Goal: Book appointment/travel/reservation

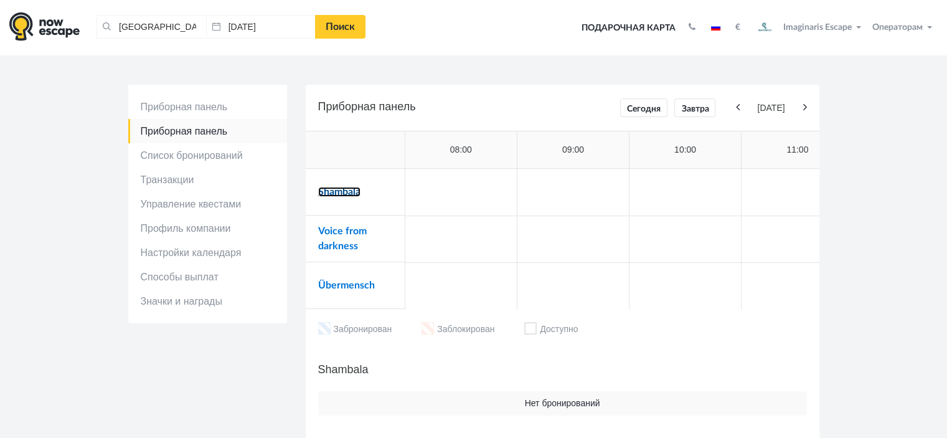
click at [333, 192] on link "Shambala" at bounding box center [339, 192] width 42 height 10
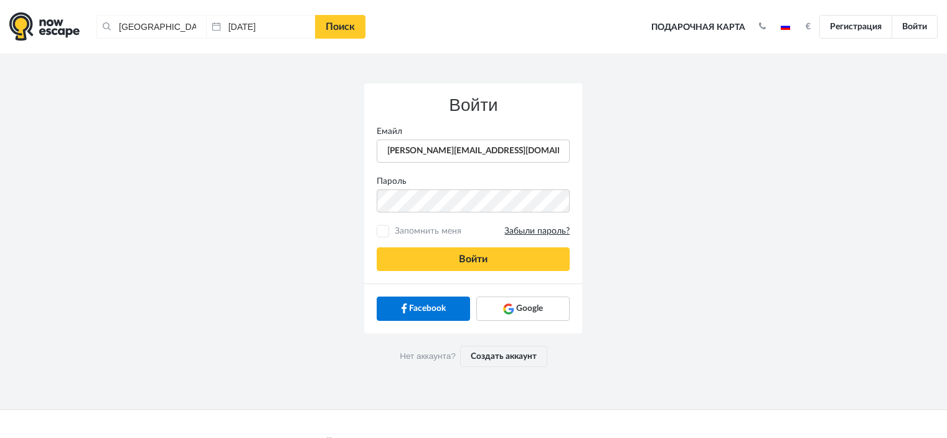
click at [456, 263] on button "Войти" at bounding box center [473, 259] width 193 height 24
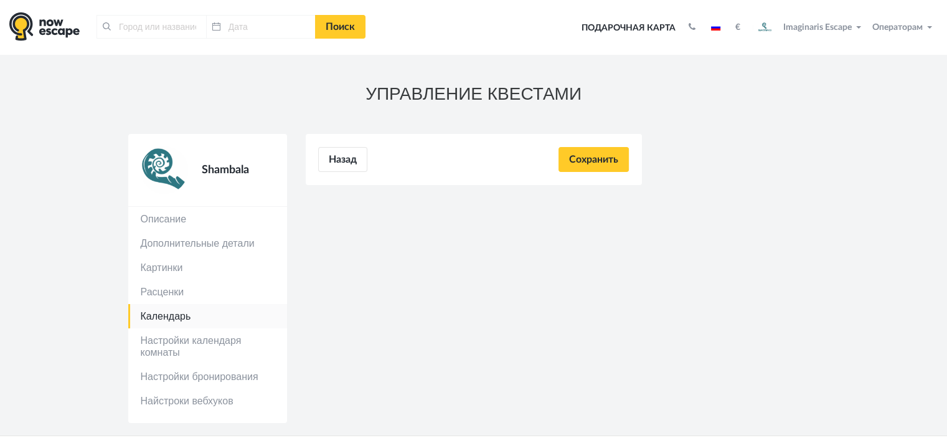
type input "[GEOGRAPHIC_DATA], [GEOGRAPHIC_DATA]"
type input "[DATE]"
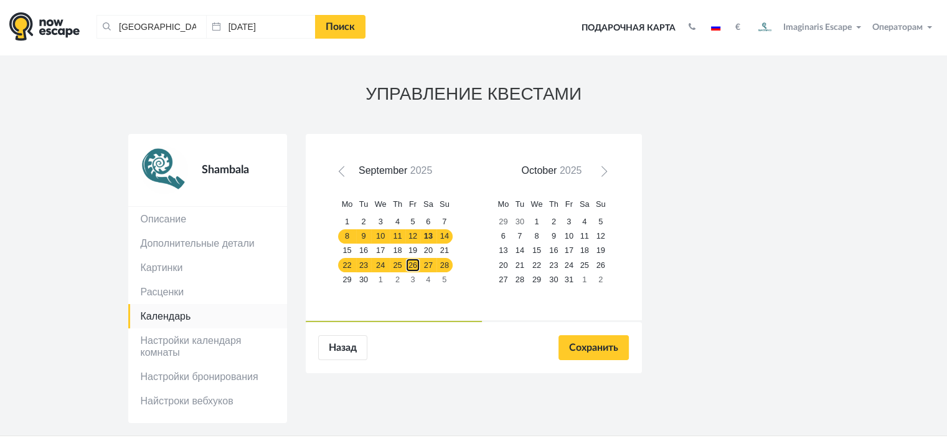
click at [411, 261] on link "26" at bounding box center [412, 265] width 15 height 14
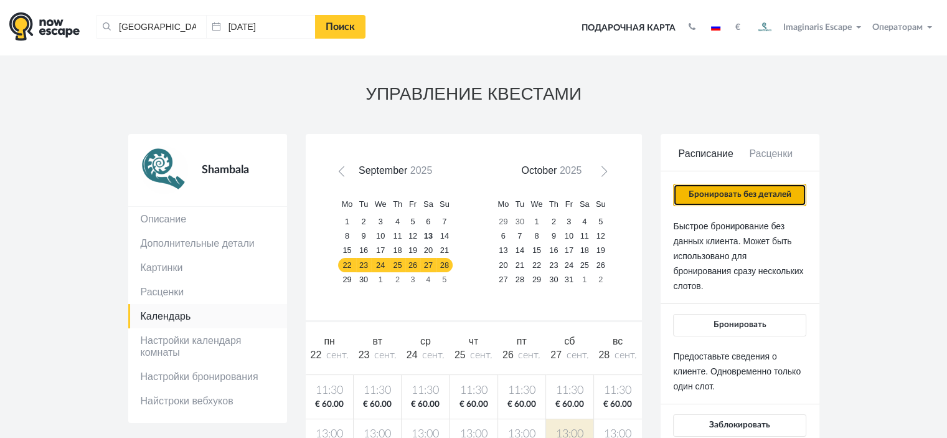
click at [701, 189] on button "Бронировать без деталей" at bounding box center [739, 195] width 133 height 22
